Goal: Task Accomplishment & Management: Manage account settings

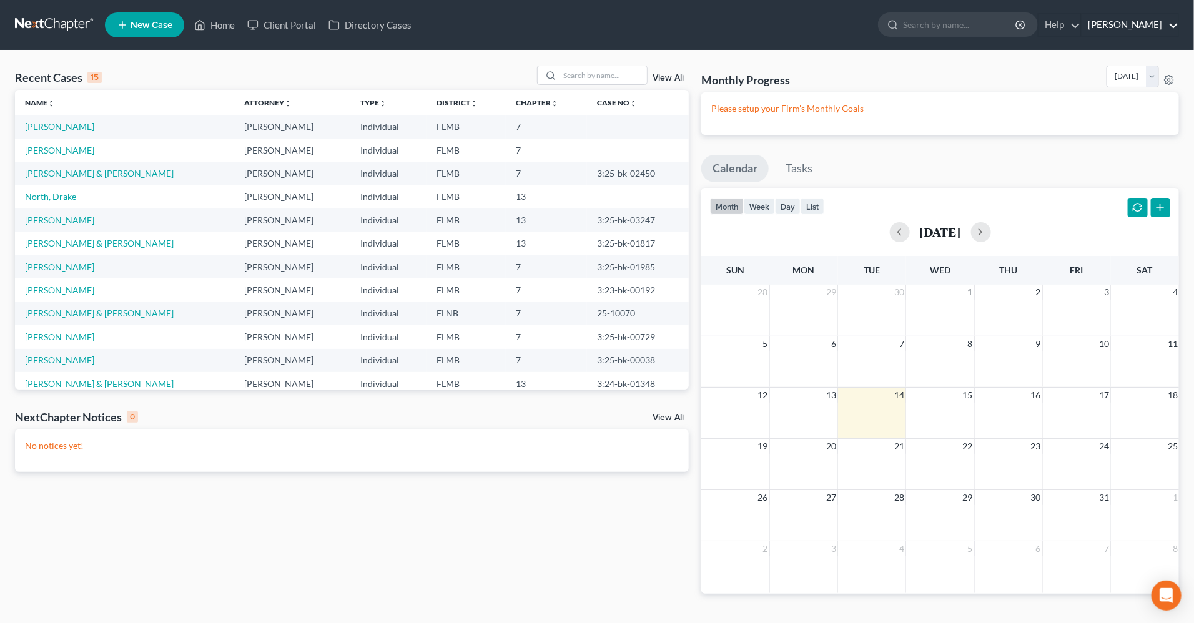
click at [1163, 29] on link "[PERSON_NAME]" at bounding box center [1130, 25] width 97 height 22
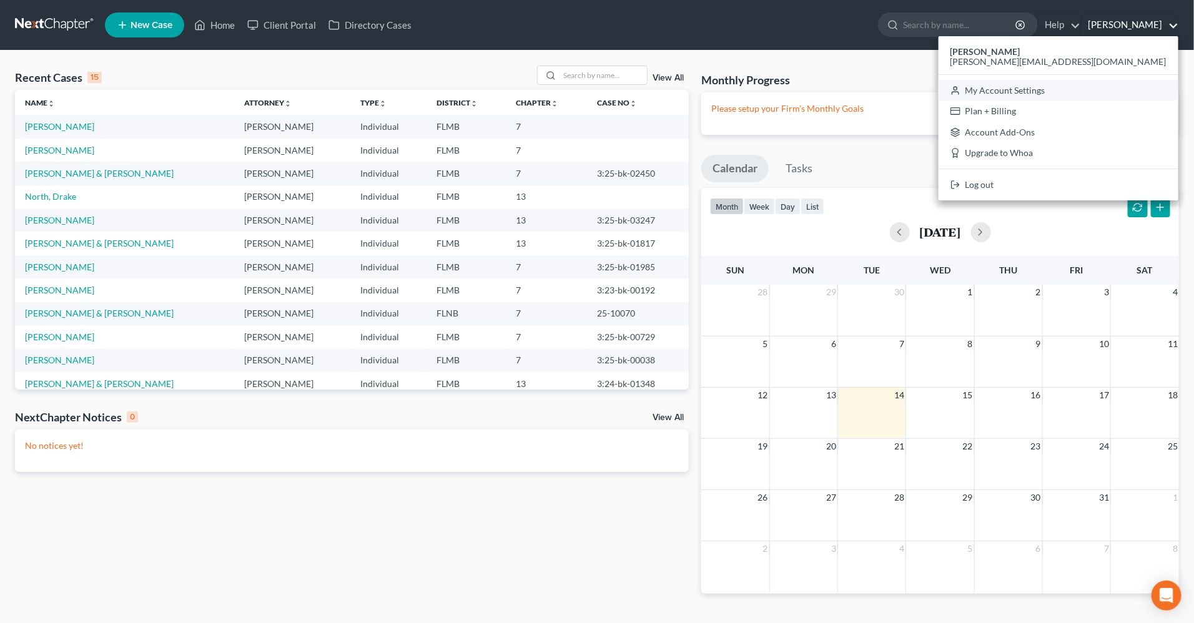
click at [1099, 90] on link "My Account Settings" at bounding box center [1059, 90] width 240 height 21
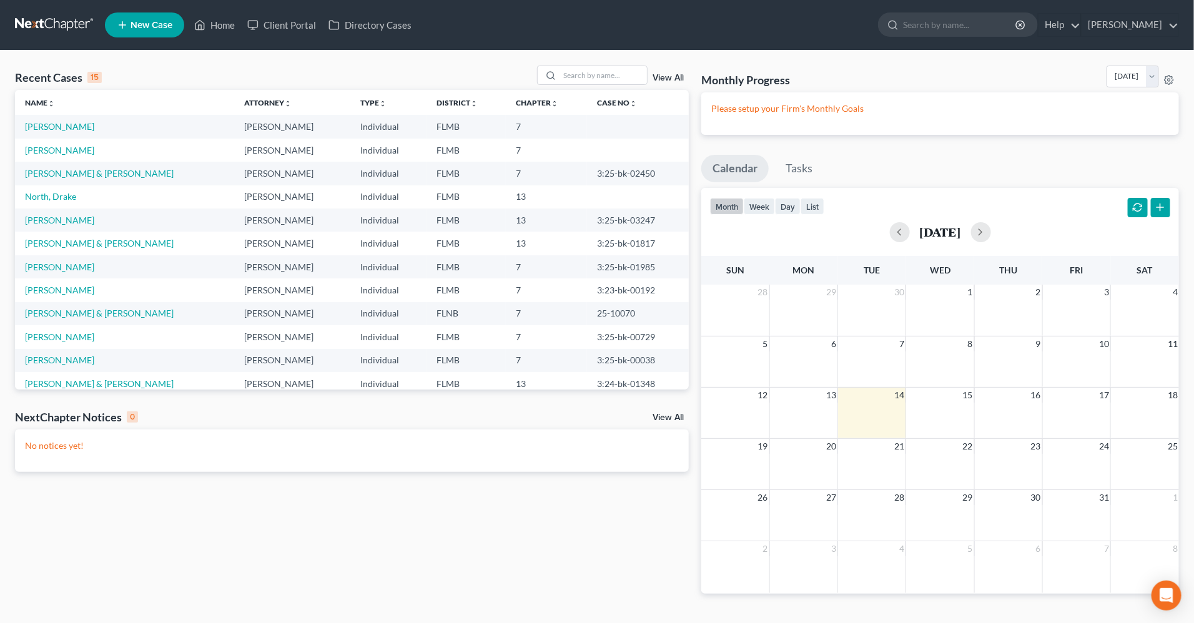
select select "15"
select select "24"
select select "9"
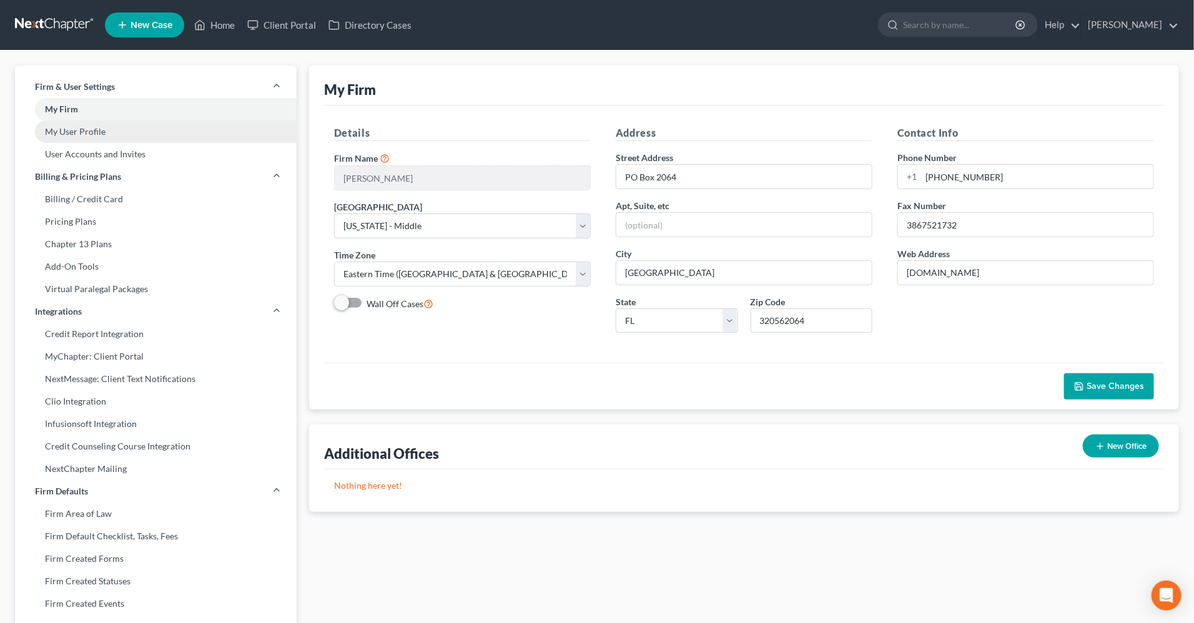
click at [101, 134] on link "My User Profile" at bounding box center [156, 132] width 282 height 22
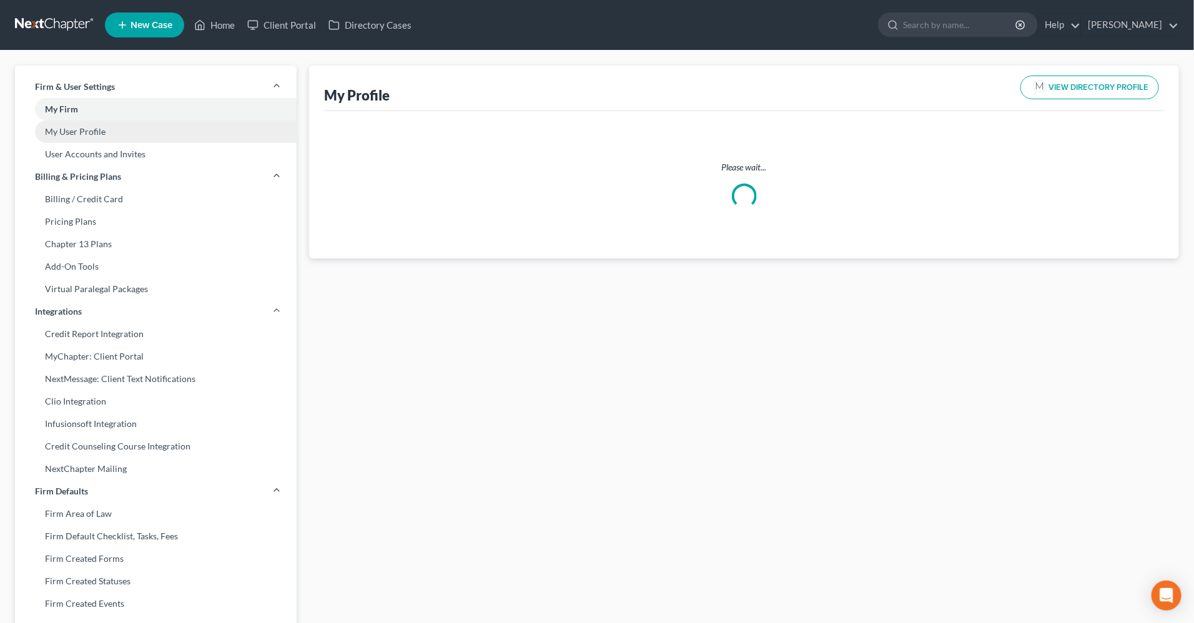
select select "9"
select select "15"
select select "attorney"
select select "0"
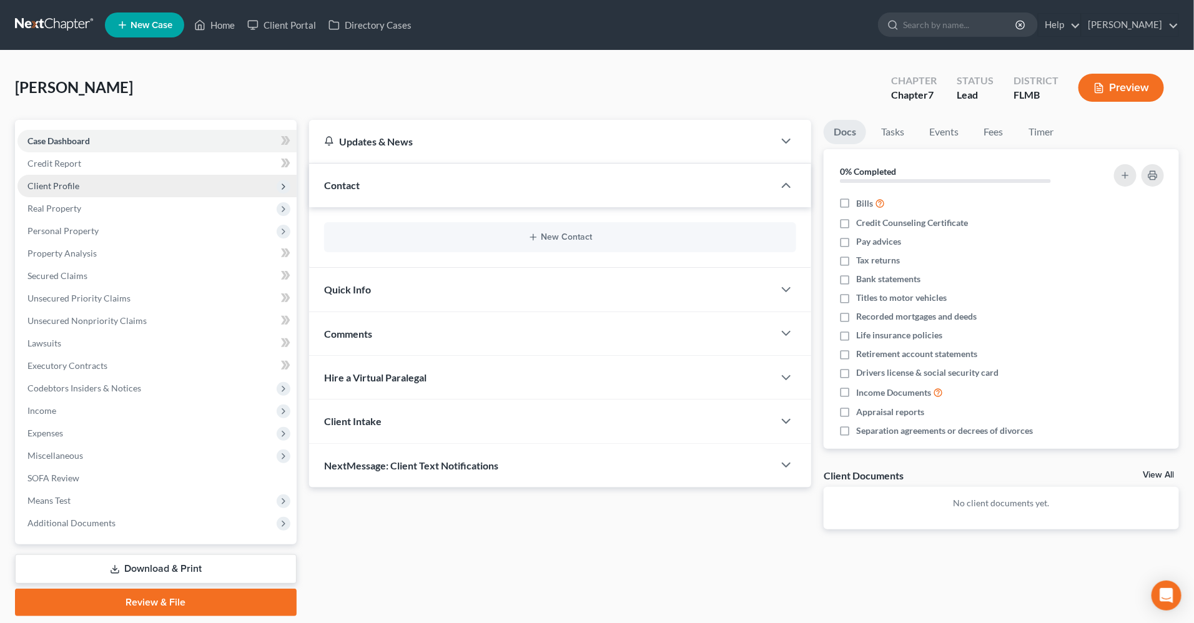
click at [142, 186] on span "Client Profile" at bounding box center [156, 186] width 279 height 22
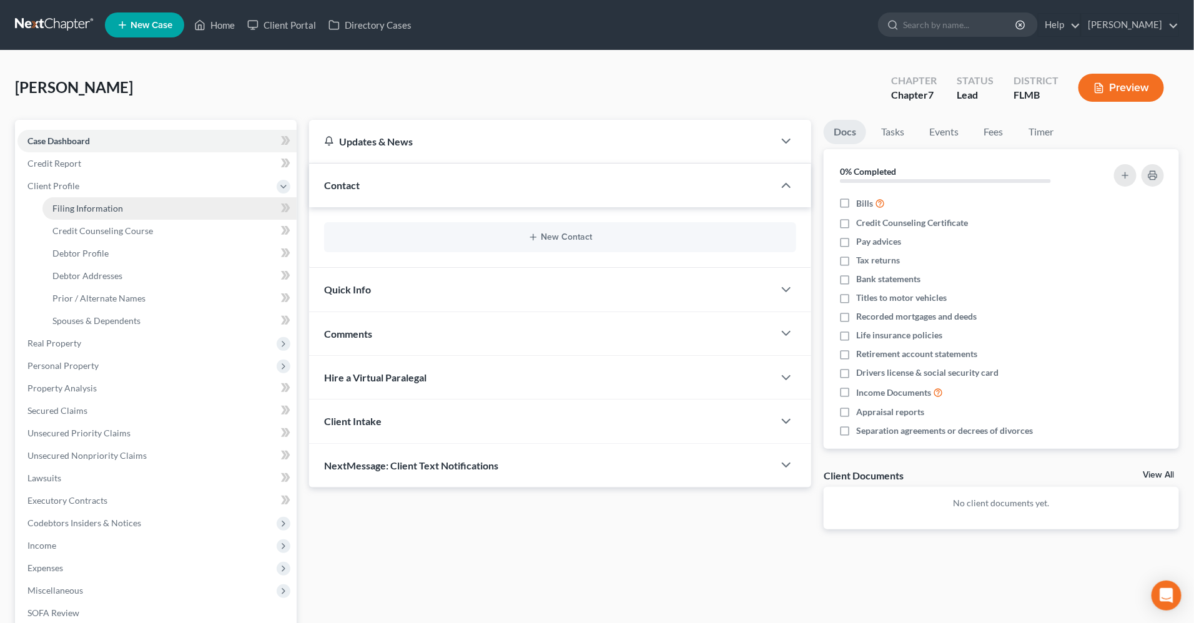
click at [141, 205] on link "Filing Information" at bounding box center [169, 208] width 254 height 22
select select "1"
select select "0"
select select "9"
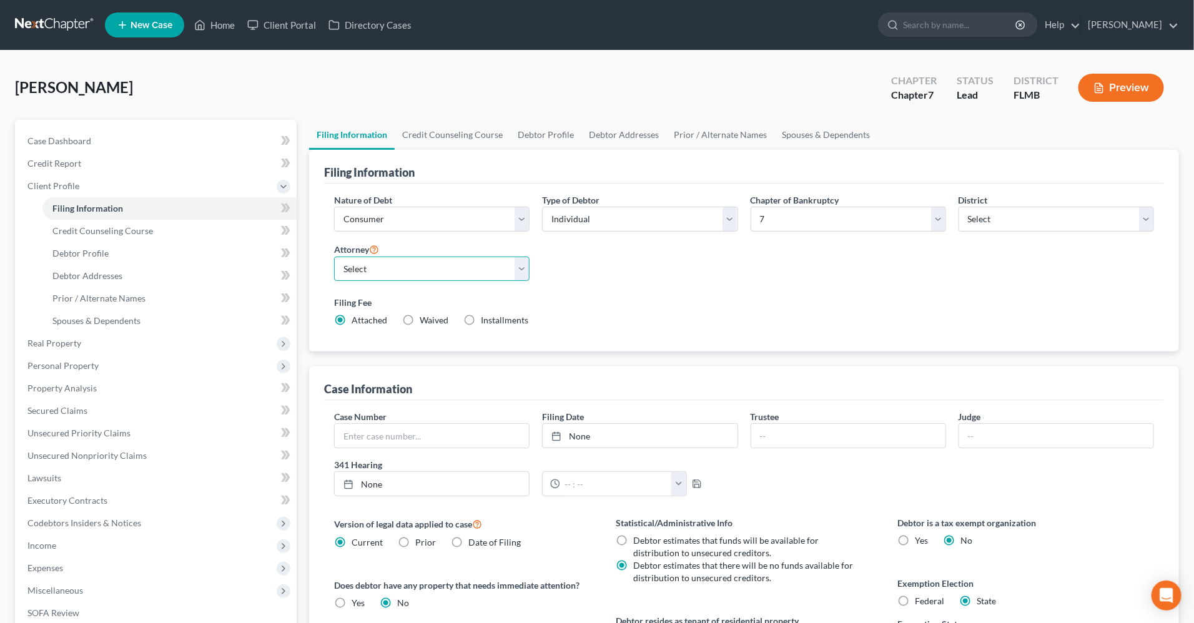
click at [521, 270] on select "Select [PERSON_NAME] - FLMB [PERSON_NAME] - FLNB" at bounding box center [431, 269] width 195 height 25
click at [1154, 24] on link "[PERSON_NAME]" at bounding box center [1130, 25] width 97 height 22
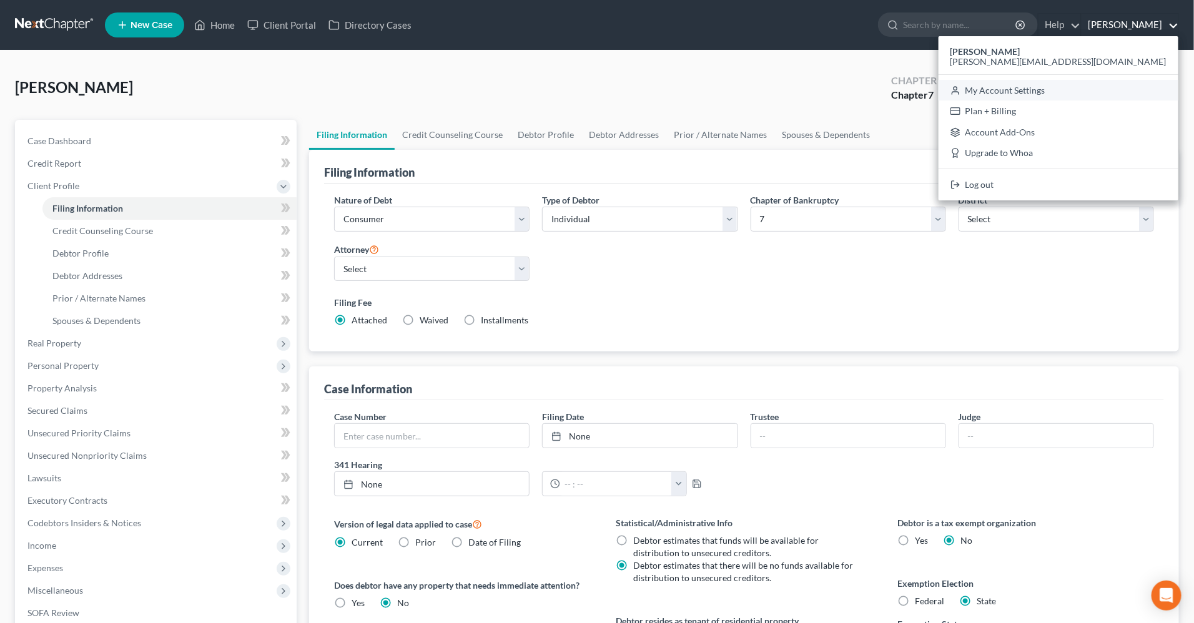
click at [1112, 96] on link "My Account Settings" at bounding box center [1059, 90] width 240 height 21
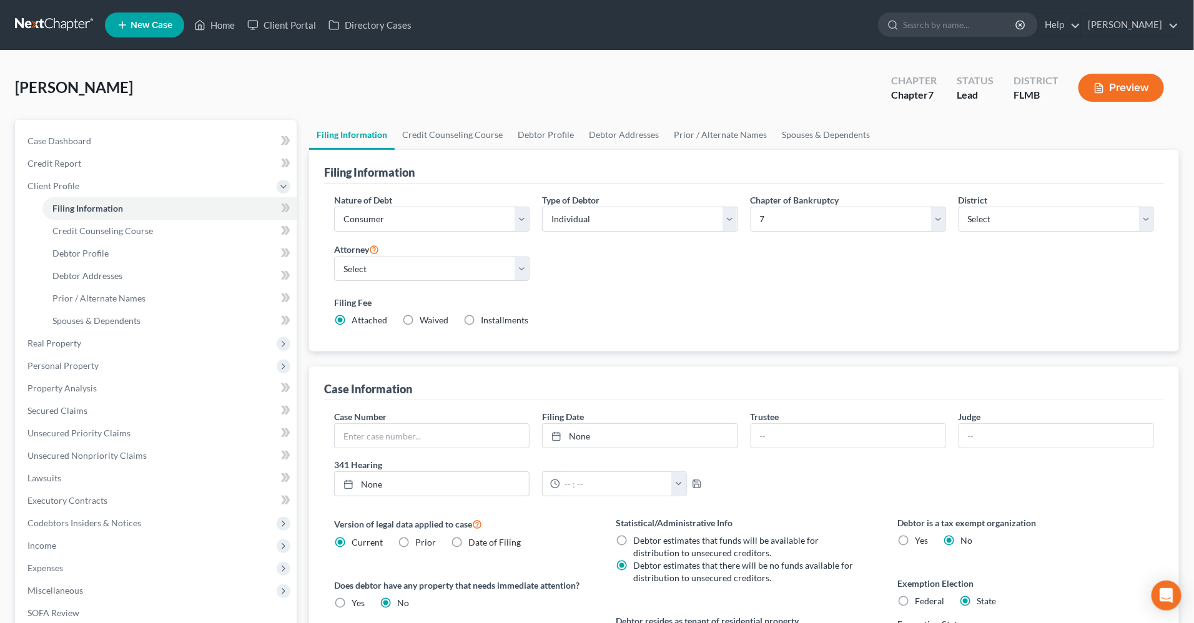
select select "15"
select select "24"
select select "9"
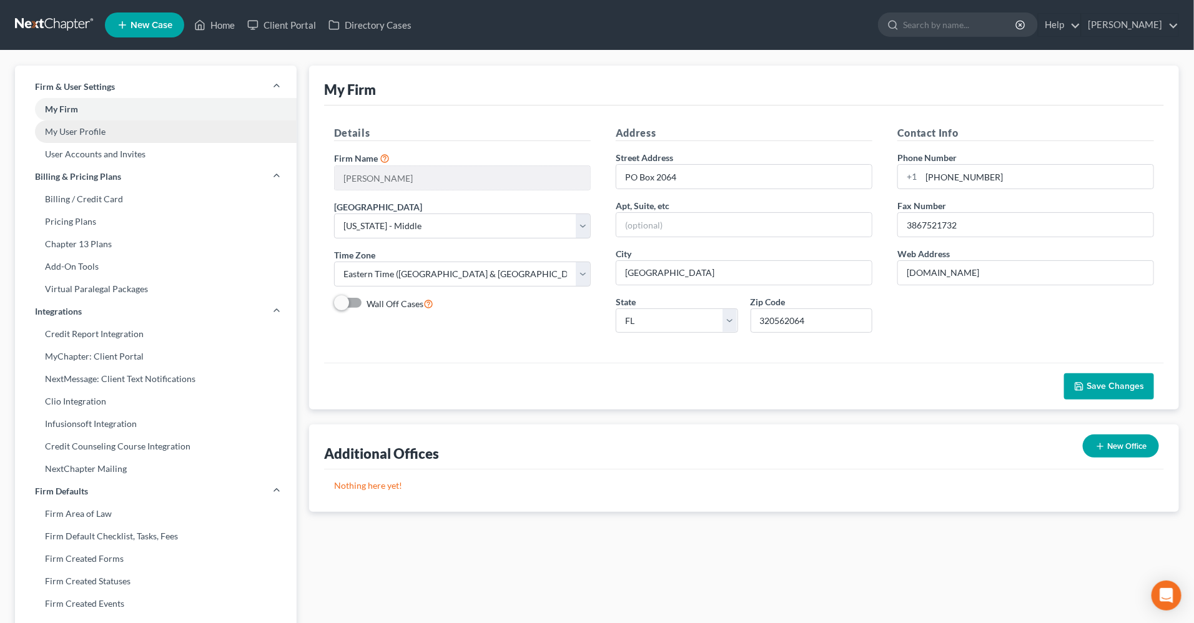
click at [170, 136] on link "My User Profile" at bounding box center [156, 132] width 282 height 22
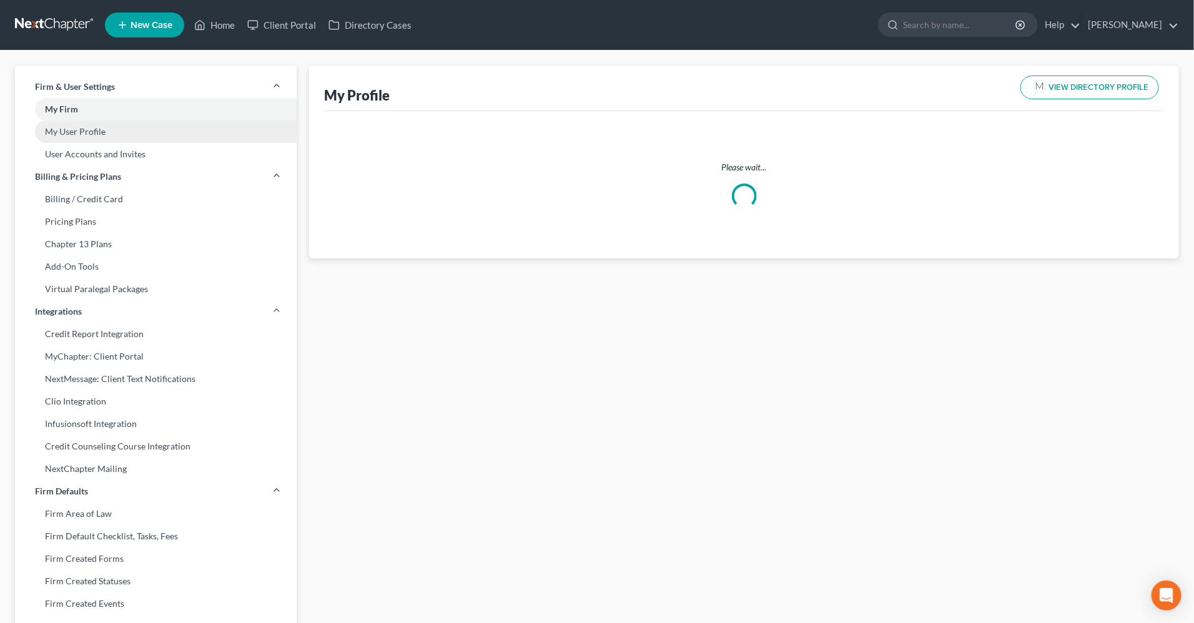
select select "9"
select select "15"
select select "attorney"
select select "0"
